Goal: Task Accomplishment & Management: Use online tool/utility

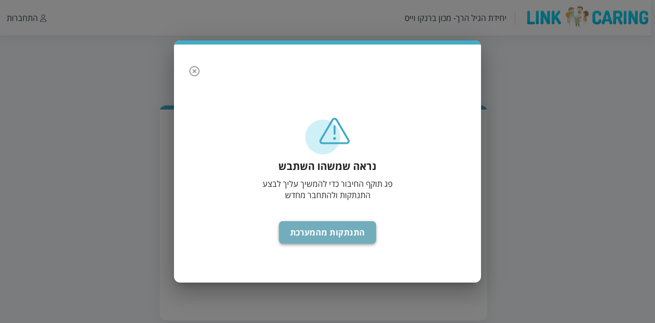
click at [339, 233] on button "התנתקות מהמערכת" at bounding box center [328, 232] width 98 height 23
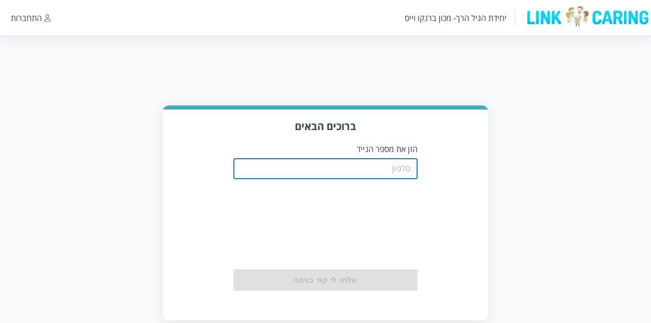
click at [353, 167] on input "tel" at bounding box center [325, 169] width 184 height 20
type input "0523923598"
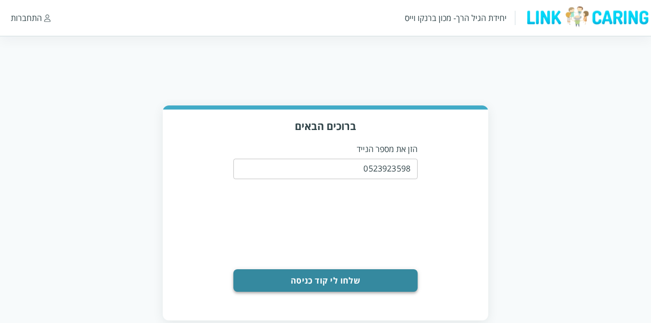
click at [315, 281] on button "שלחו לי קוד כניסה" at bounding box center [325, 280] width 184 height 23
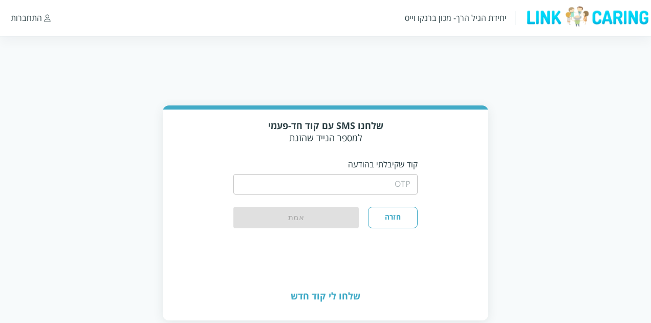
click at [334, 187] on input "string" at bounding box center [325, 184] width 184 height 20
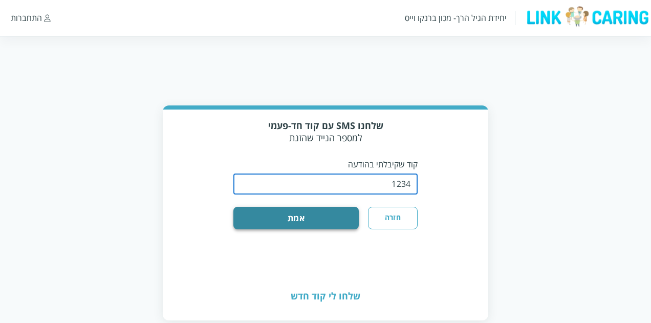
type input "1234"
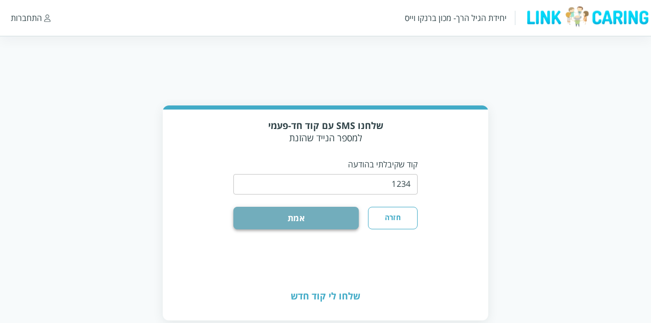
click at [322, 219] on button "אמת" at bounding box center [295, 218] width 125 height 23
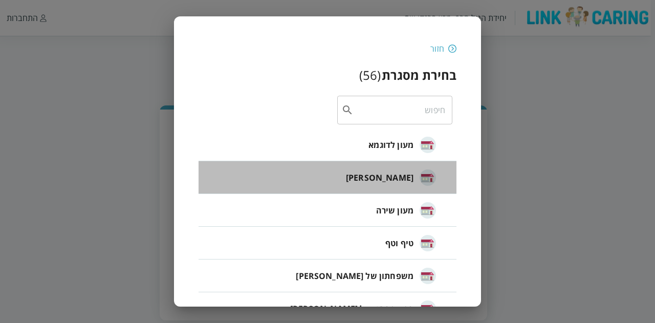
click at [399, 177] on span "חיה חבד" at bounding box center [380, 177] width 68 height 12
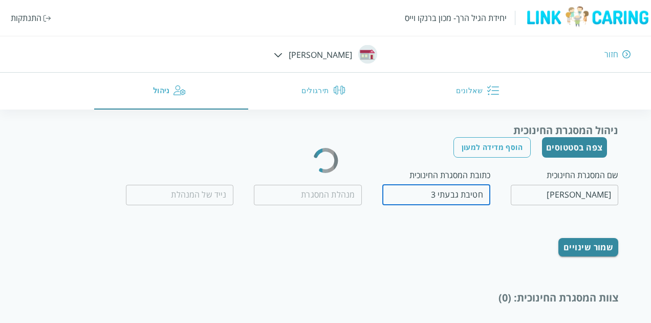
click at [399, 177] on div "כתובת המסגרת החינוכית חטיבת גבעתי 3 ​" at bounding box center [436, 188] width 108 height 38
type input "חיה אבייב"
type input "0509560658"
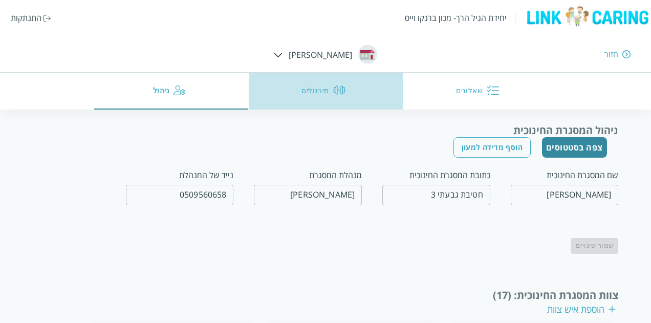
click at [310, 89] on button "תירגולים" at bounding box center [326, 91] width 154 height 37
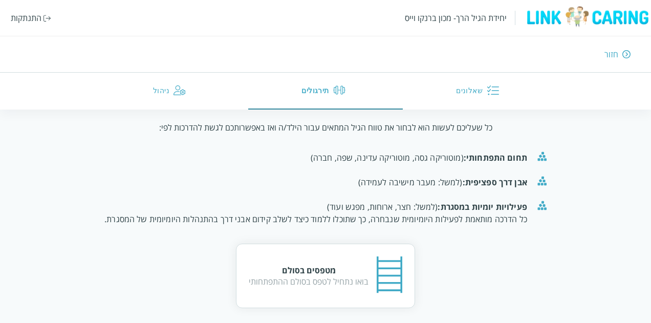
scroll to position [115, 0]
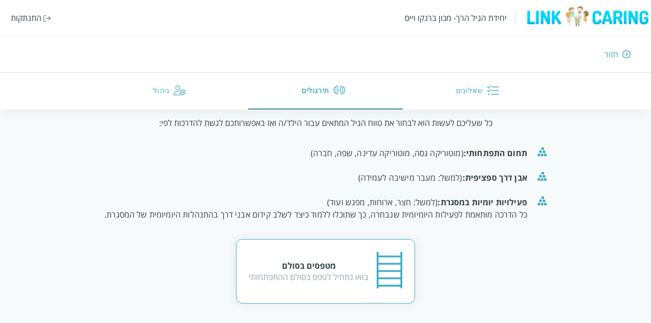
click at [325, 271] on div "בואו נתחיל לטפס בסולם ההתפתחותי" at bounding box center [309, 276] width 120 height 11
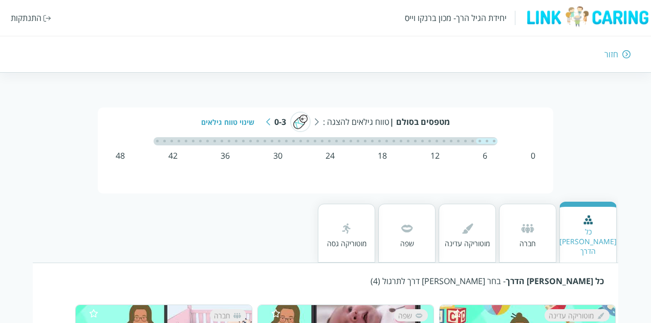
click at [223, 154] on div "36" at bounding box center [225, 155] width 9 height 11
click at [269, 120] on img at bounding box center [268, 121] width 4 height 7
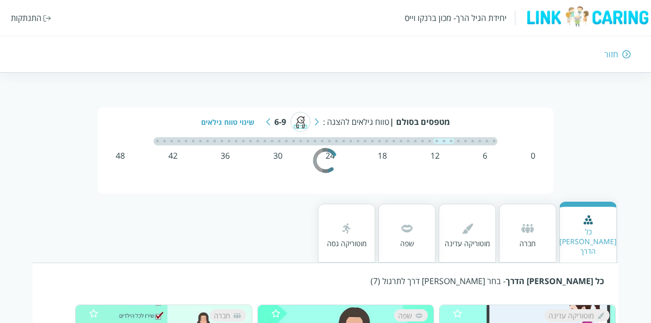
click at [269, 120] on img at bounding box center [268, 121] width 4 height 7
click at [269, 120] on div "מטפסים בסולם | טווח גילאים להצגה : 9-12 שינוי טווח גילאים" at bounding box center [325, 122] width 410 height 20
click at [265, 120] on img at bounding box center [266, 121] width 4 height 7
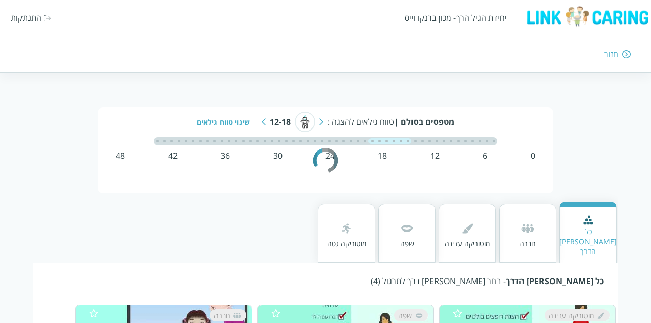
click at [265, 120] on img at bounding box center [264, 121] width 4 height 7
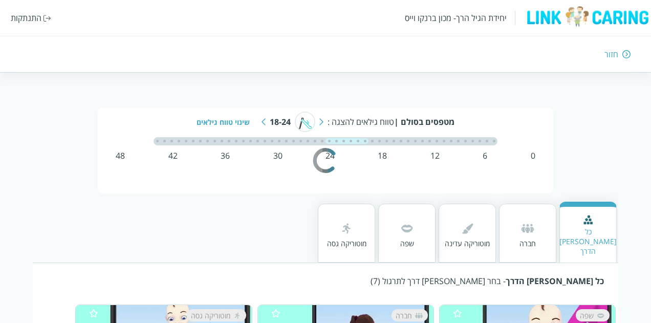
click at [265, 120] on img at bounding box center [264, 121] width 4 height 7
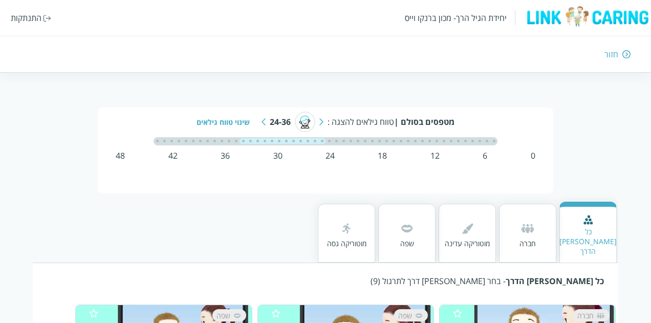
click at [265, 120] on img at bounding box center [264, 121] width 4 height 7
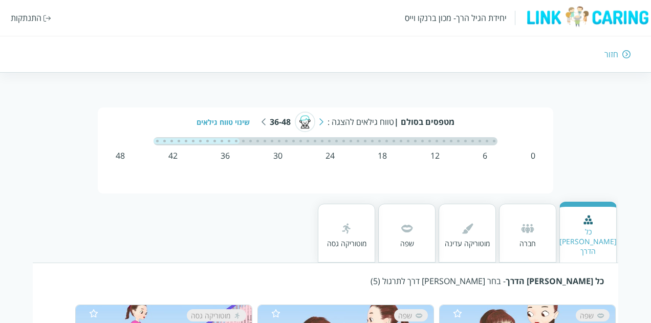
click at [345, 228] on img at bounding box center [346, 228] width 16 height 16
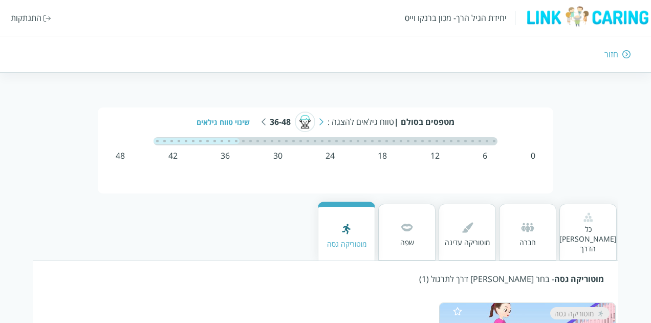
click at [345, 228] on img at bounding box center [346, 229] width 16 height 16
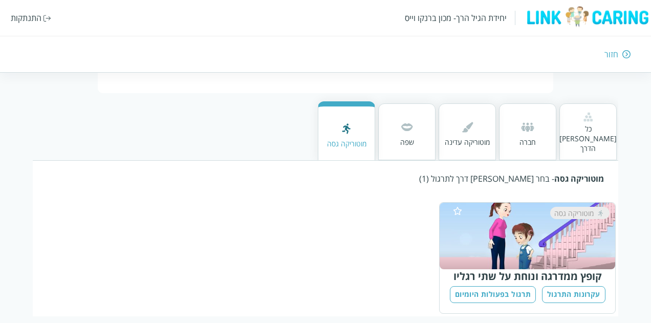
scroll to position [102, 0]
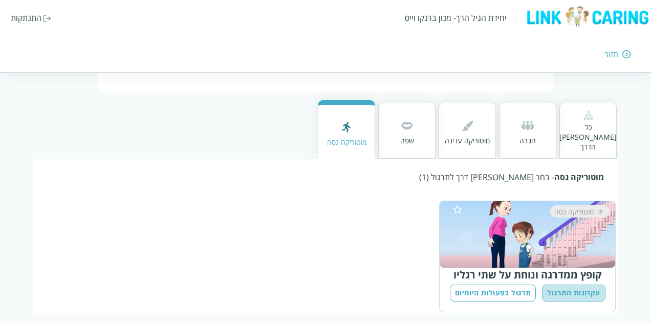
click at [570, 285] on button "עקרונות התרגול" at bounding box center [573, 293] width 63 height 17
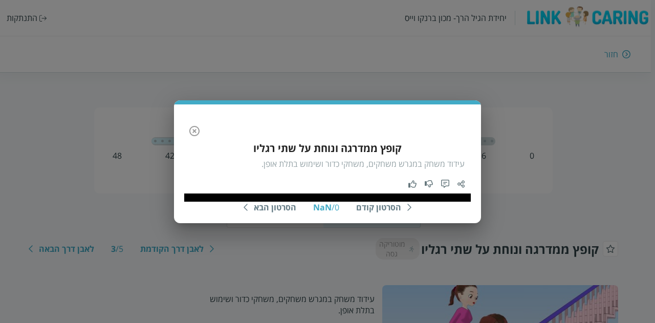
click at [522, 295] on div "הסרטון קודם NaN / 0 הסרטון הבא קופץ ממדרגה ונוחת על שתי רגליו עידוד משחק במגרש …" at bounding box center [327, 161] width 655 height 323
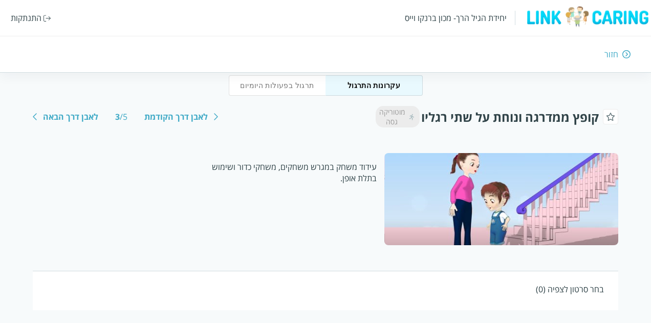
scroll to position [139, 0]
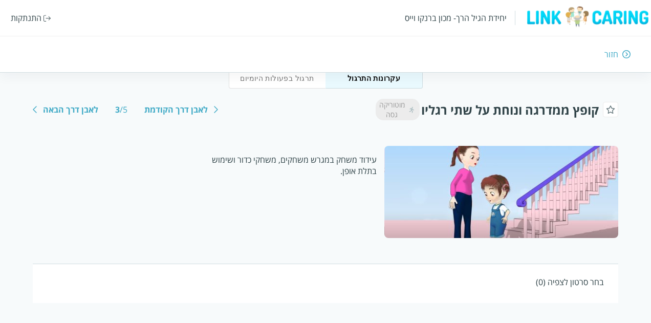
click at [179, 110] on div "לאבן דרך הקודמת" at bounding box center [175, 109] width 63 height 11
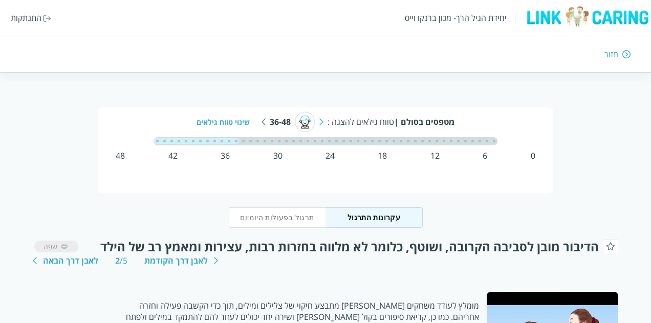
click at [74, 261] on div "לאבן דרך הבאה" at bounding box center [70, 260] width 55 height 11
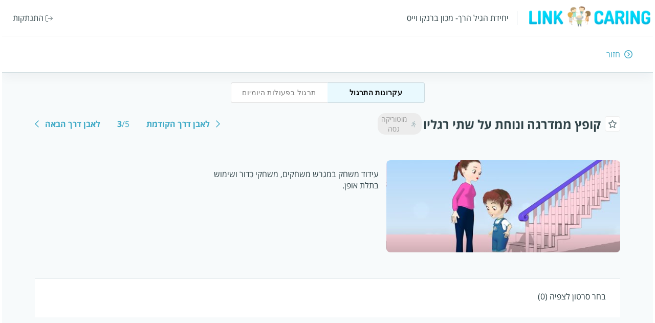
scroll to position [139, 0]
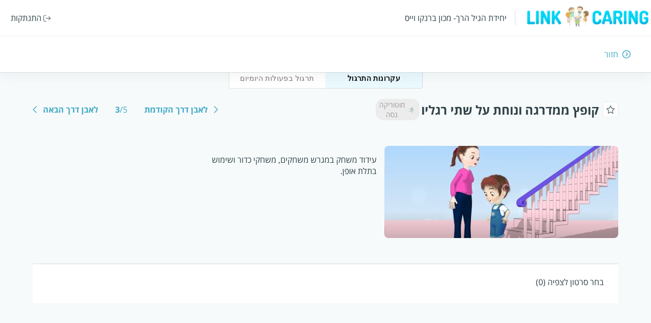
click at [493, 193] on div at bounding box center [501, 192] width 234 height 92
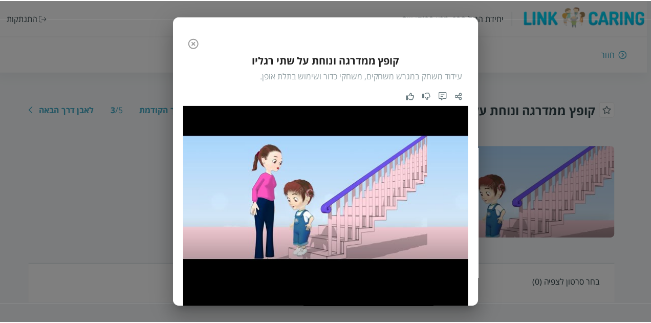
scroll to position [87, 0]
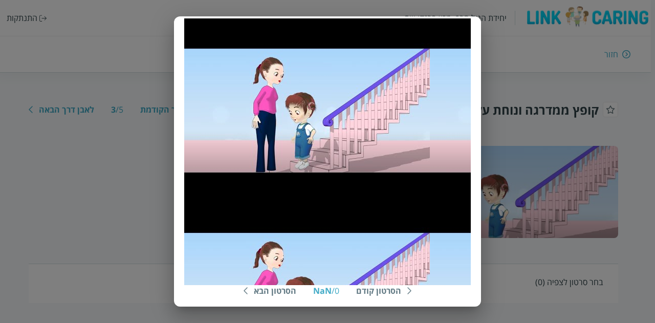
click at [532, 271] on div "הסרטון קודם NaN / 0 הסרטון הבא קופץ ממדרגה ונוחת על שתי רגליו עידוד משחק במגרש …" at bounding box center [327, 161] width 655 height 323
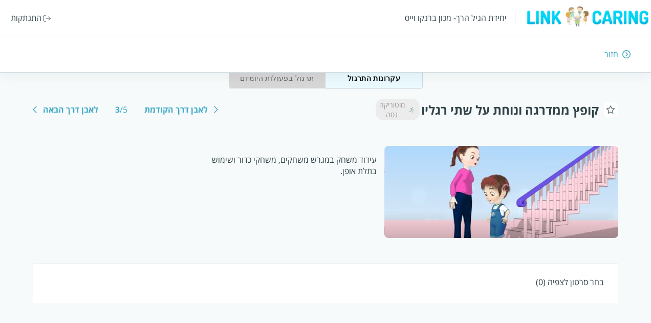
click at [291, 79] on button "תרגול בפעולות היומיום" at bounding box center [277, 78] width 97 height 20
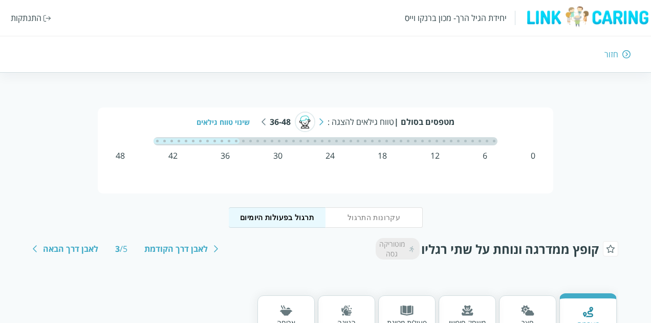
type button "תרגול בפעולות היומיום"
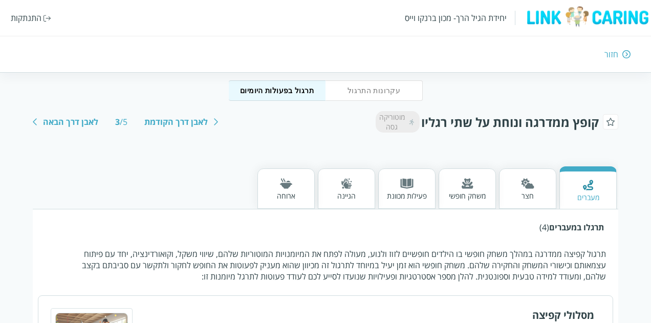
scroll to position [143, 0]
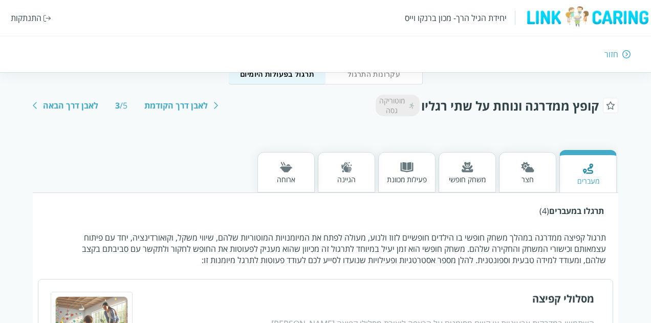
click at [534, 177] on div "חצר" at bounding box center [527, 180] width 13 height 10
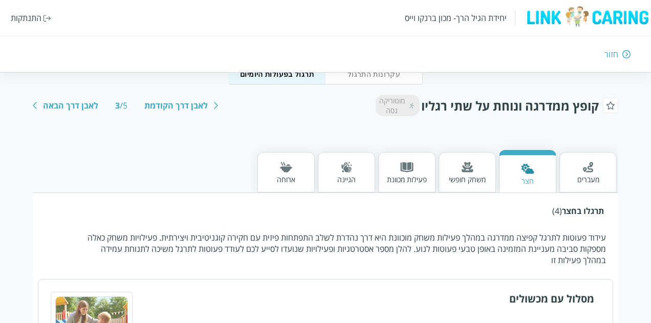
click at [599, 181] on div "מעברים" at bounding box center [587, 172] width 57 height 40
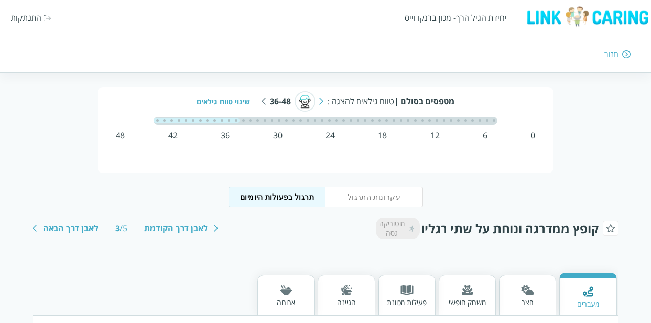
scroll to position [0, 0]
